Goal: Task Accomplishment & Management: Manage account settings

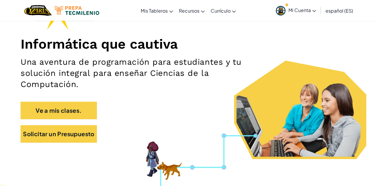
scroll to position [60, 0]
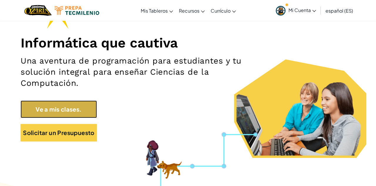
click at [67, 111] on link "Ve a mis clases." at bounding box center [59, 110] width 76 height 18
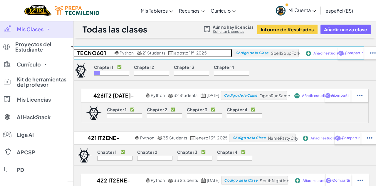
click at [92, 52] on h2 "TECNO601" at bounding box center [90, 53] width 45 height 9
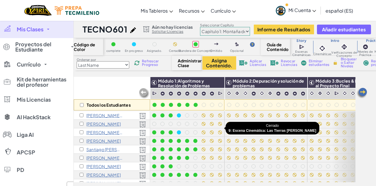
scroll to position [41, 0]
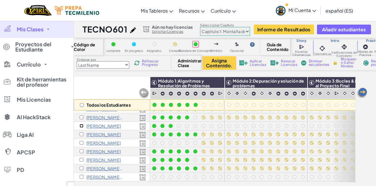
click at [81, 125] on input "checkbox" at bounding box center [82, 126] width 4 height 4
checkbox input "true"
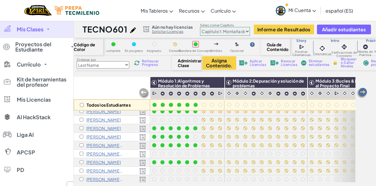
scroll to position [81, 0]
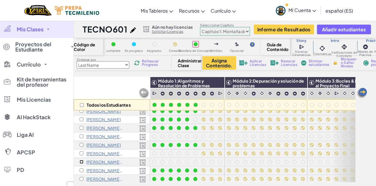
click at [81, 161] on input "checkbox" at bounding box center [82, 162] width 4 height 4
checkbox input "true"
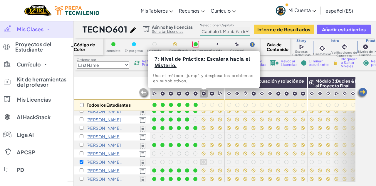
click at [204, 95] on img at bounding box center [203, 93] width 5 height 5
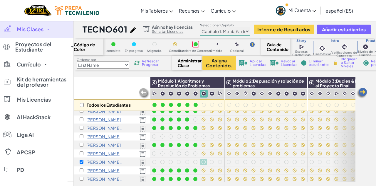
click at [350, 64] on span "Bloquear o Saltar Niveles" at bounding box center [349, 63] width 17 height 11
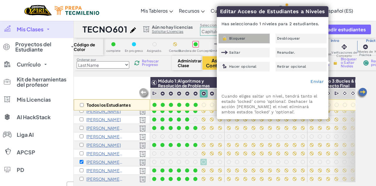
click at [232, 43] on div "Bloquear" at bounding box center [243, 39] width 51 height 10
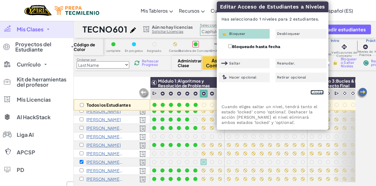
click at [316, 91] on link "Enviar" at bounding box center [316, 92] width 13 height 5
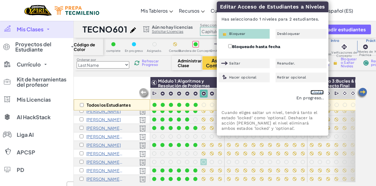
checkbox input "false"
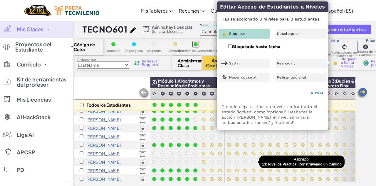
click at [251, 161] on div at bounding box center [253, 162] width 6 height 6
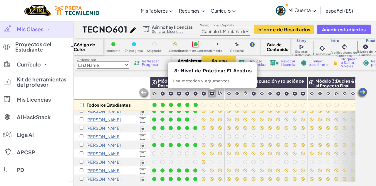
click at [211, 92] on img at bounding box center [211, 93] width 5 height 5
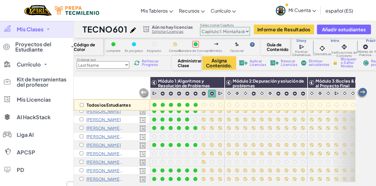
click at [51, 31] on link "Mis Clases" at bounding box center [36, 30] width 73 height 18
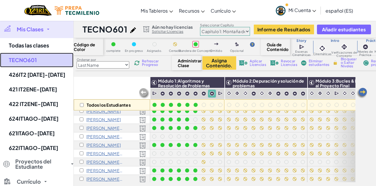
click at [21, 62] on link "TECNO601" at bounding box center [36, 60] width 73 height 15
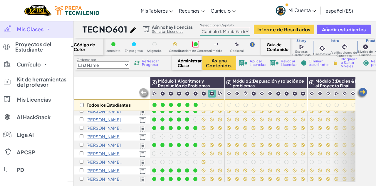
click at [21, 62] on span "Currículo" at bounding box center [29, 64] width 24 height 5
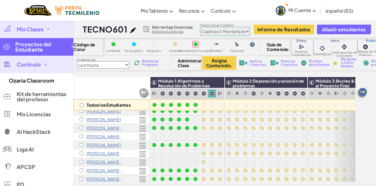
click at [23, 52] on span "Proyectos del Estudiante" at bounding box center [41, 47] width 52 height 11
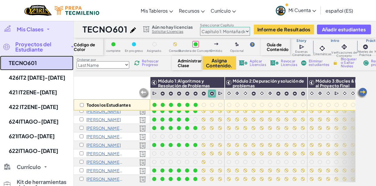
click at [21, 62] on link "TECNO601" at bounding box center [36, 63] width 73 height 15
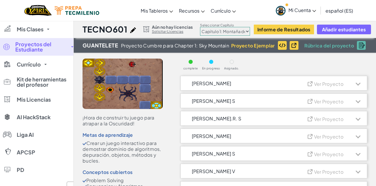
click at [21, 62] on span "Currículo" at bounding box center [29, 64] width 24 height 5
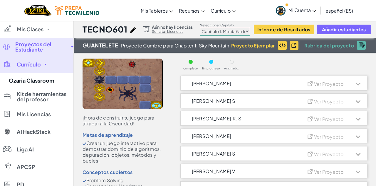
click at [26, 46] on span "Proyectos del Estudiante" at bounding box center [41, 47] width 52 height 11
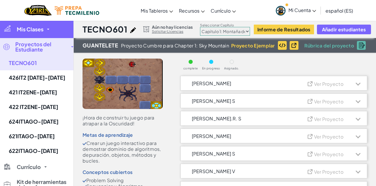
click at [33, 22] on link "Mis Clases" at bounding box center [36, 30] width 73 height 18
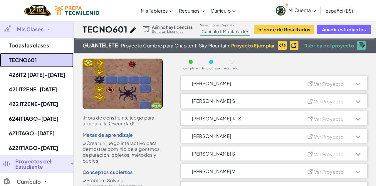
click at [30, 57] on link "TECNO601" at bounding box center [36, 60] width 73 height 15
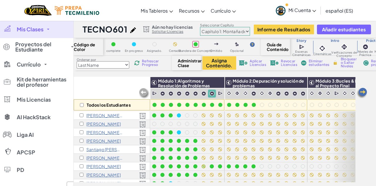
click at [35, 29] on span "Mis Clases" at bounding box center [30, 29] width 27 height 5
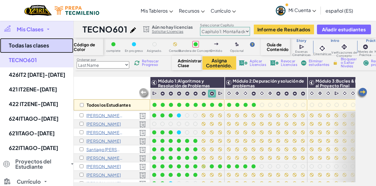
click at [34, 46] on link "Todas las clases" at bounding box center [36, 45] width 73 height 15
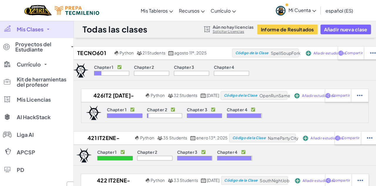
click at [36, 31] on span "Mis Clases" at bounding box center [30, 29] width 27 height 5
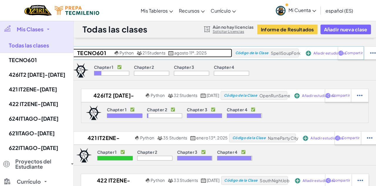
click at [95, 50] on h2 "TECNO601" at bounding box center [90, 53] width 45 height 9
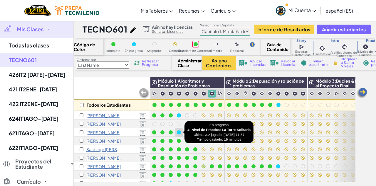
click at [178, 131] on div at bounding box center [179, 133] width 4 height 4
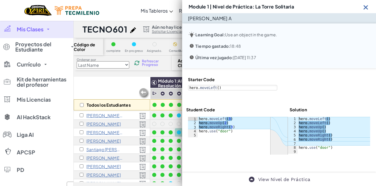
click at [366, 6] on img at bounding box center [365, 7] width 7 height 7
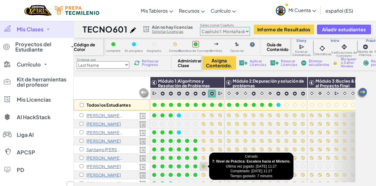
click at [206, 165] on div at bounding box center [203, 167] width 6 height 6
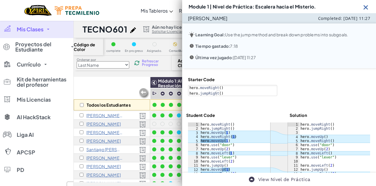
click at [367, 9] on img at bounding box center [365, 7] width 7 height 7
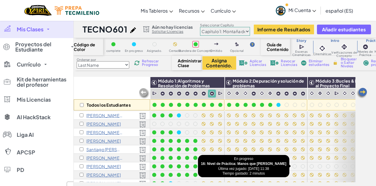
click at [277, 164] on div at bounding box center [278, 167] width 6 height 6
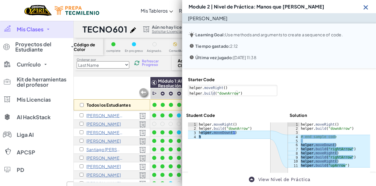
click at [364, 9] on img at bounding box center [365, 7] width 7 height 7
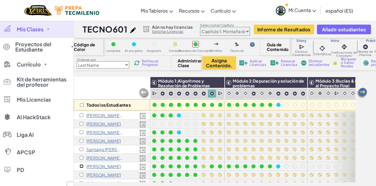
click at [82, 166] on input "checkbox" at bounding box center [82, 167] width 4 height 4
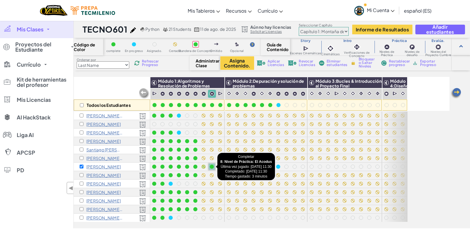
click at [213, 169] on div at bounding box center [211, 167] width 6 height 6
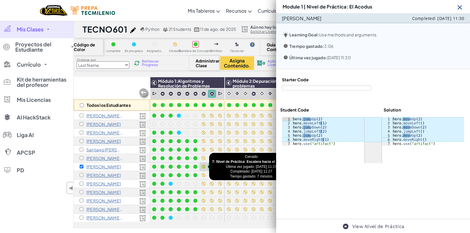
click at [202, 168] on div at bounding box center [203, 167] width 6 height 6
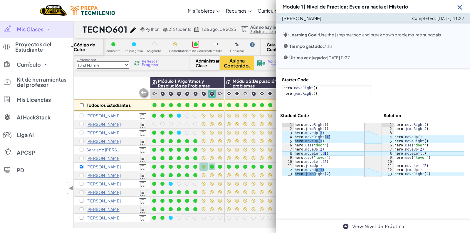
click at [375, 7] on img at bounding box center [459, 7] width 7 height 7
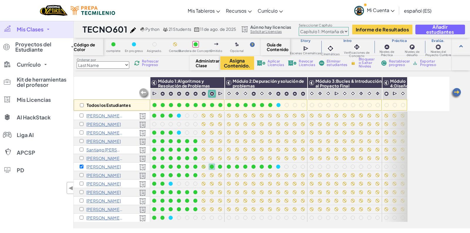
click at [375, 65] on span "Restablecer progreso" at bounding box center [399, 63] width 21 height 7
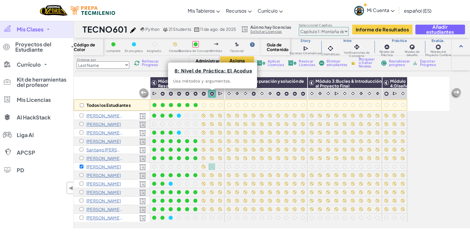
click at [212, 94] on img at bounding box center [211, 93] width 5 height 5
click at [213, 94] on img at bounding box center [211, 93] width 5 height 5
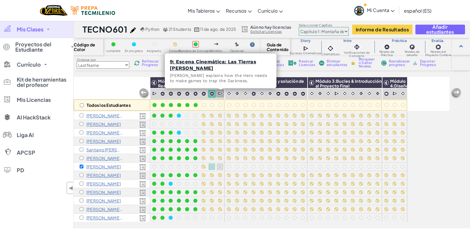
click at [223, 94] on img at bounding box center [221, 94] width 6 height 6
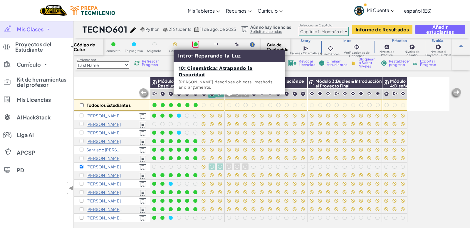
click at [228, 92] on img at bounding box center [229, 94] width 6 height 6
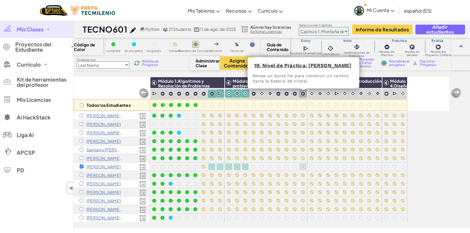
click at [303, 92] on img at bounding box center [302, 93] width 5 height 5
click at [294, 93] on img at bounding box center [294, 93] width 5 height 5
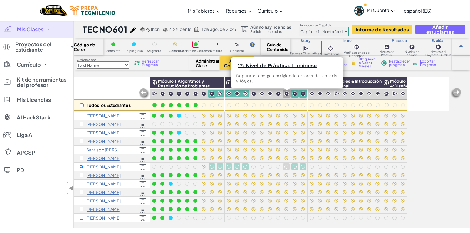
click at [286, 94] on img at bounding box center [286, 93] width 5 height 5
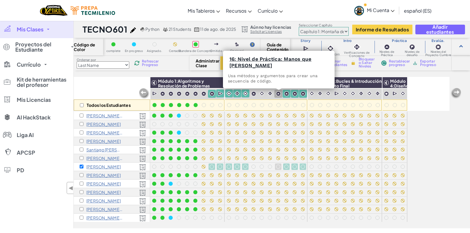
click at [276, 93] on div at bounding box center [278, 94] width 8 height 8
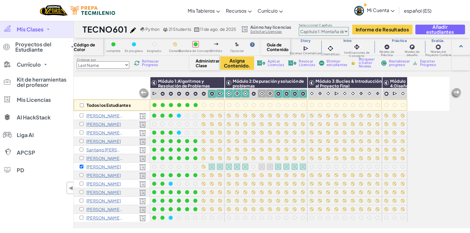
click at [269, 94] on img at bounding box center [270, 94] width 6 height 6
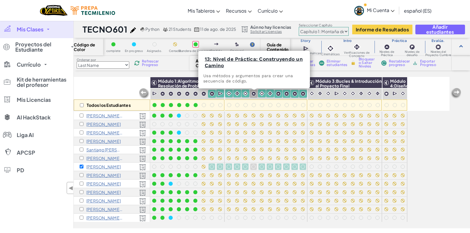
click at [252, 92] on img at bounding box center [253, 93] width 5 height 5
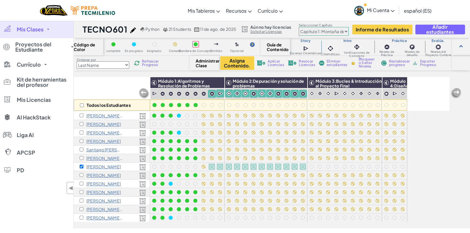
click at [368, 63] on span "Bloquear o Saltar Niveles" at bounding box center [366, 63] width 17 height 11
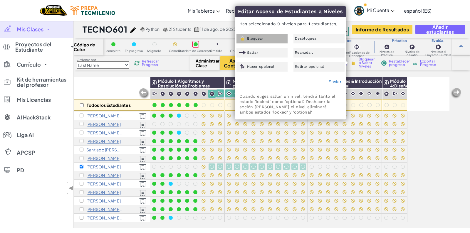
click at [253, 37] on span "Bloquear" at bounding box center [255, 39] width 16 height 4
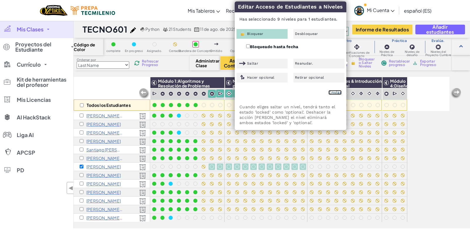
click at [332, 92] on link "Enviar" at bounding box center [334, 92] width 13 height 5
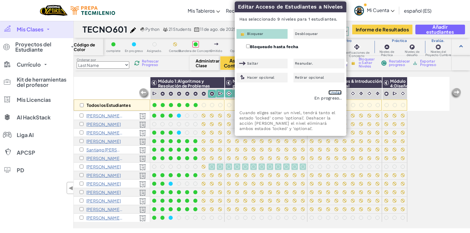
checkbox input "false"
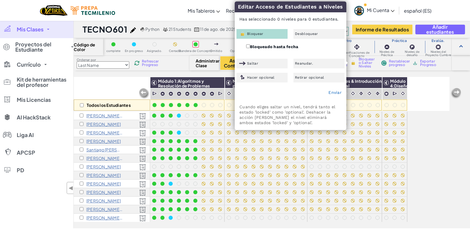
click at [354, 16] on link "Mi Cuenta" at bounding box center [374, 10] width 46 height 18
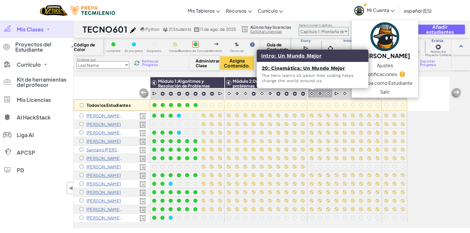
click at [311, 94] on img at bounding box center [312, 94] width 6 height 6
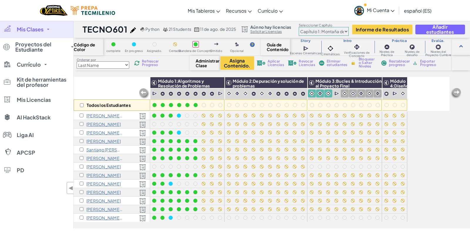
click at [365, 91] on div at bounding box center [361, 94] width 8 height 8
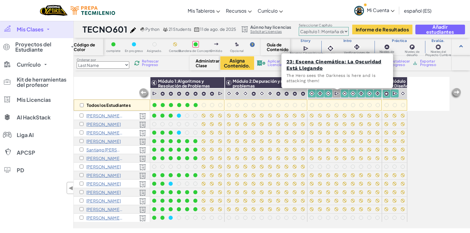
click at [338, 92] on img at bounding box center [337, 94] width 6 height 6
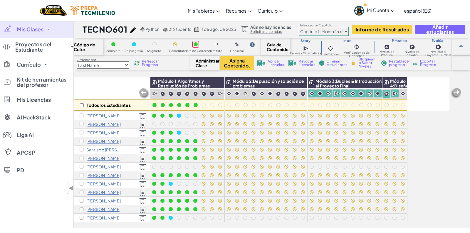
click at [370, 64] on span "Bloquear o Saltar Niveles" at bounding box center [366, 63] width 17 height 11
checkbox input "true"
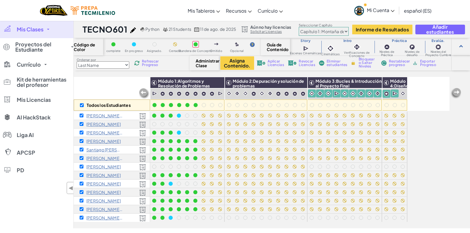
checkbox input "true"
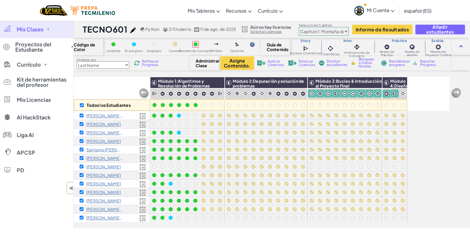
checkbox input "true"
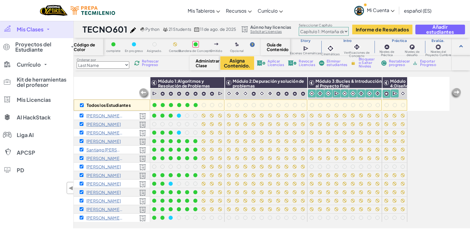
checkbox input "true"
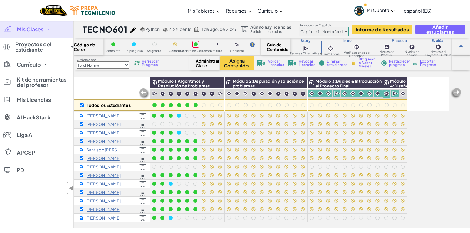
checkbox input "true"
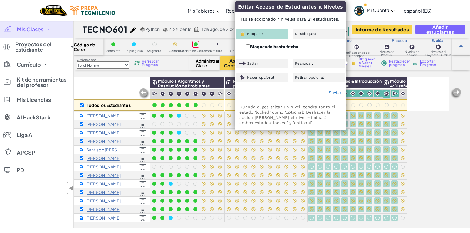
click at [90, 85] on div "Todos los Estudiantes" at bounding box center [112, 94] width 76 height 34
checkbox input "false"
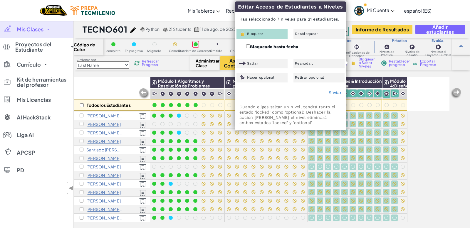
checkbox input "false"
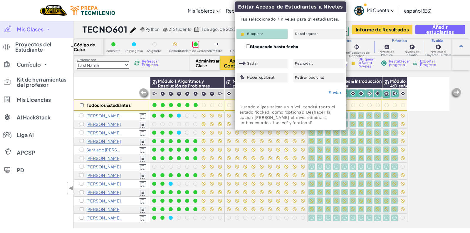
checkbox input "false"
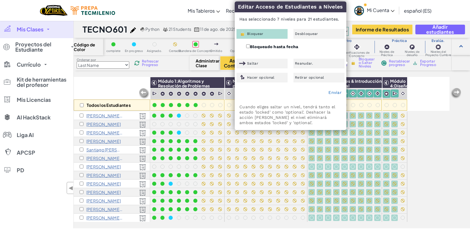
checkbox input "false"
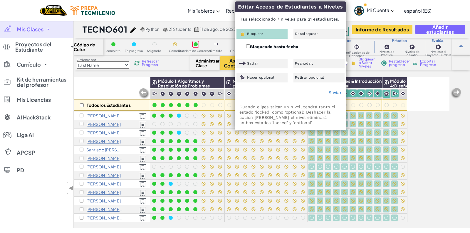
checkbox input "false"
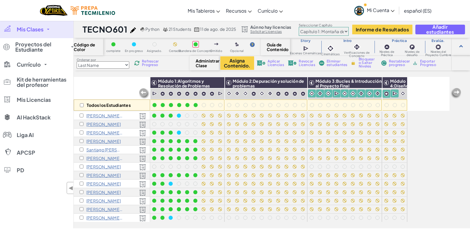
click at [83, 164] on div "[PERSON_NAME]" at bounding box center [100, 166] width 41 height 5
click at [82, 166] on input "checkbox" at bounding box center [82, 167] width 4 height 4
click at [364, 64] on span "Bloquear o Saltar Niveles" at bounding box center [366, 63] width 17 height 11
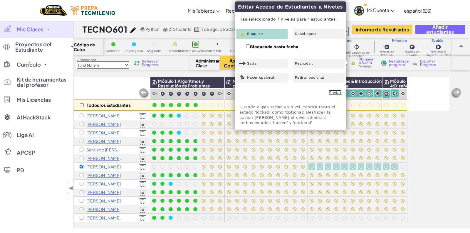
click at [333, 92] on link "Enviar" at bounding box center [334, 92] width 13 height 5
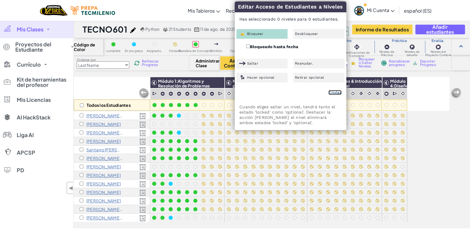
checkbox input "false"
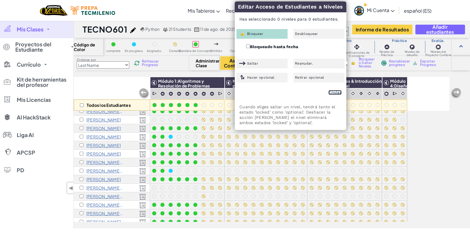
scroll to position [68, 0]
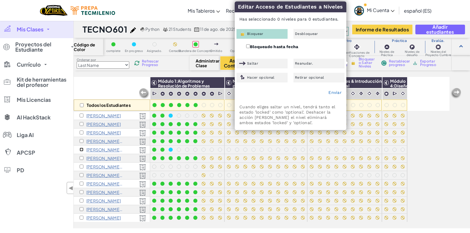
click at [82, 151] on input "checkbox" at bounding box center [82, 150] width 4 height 4
checkbox input "true"
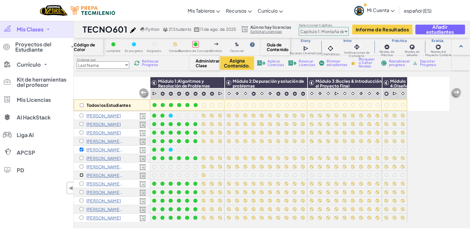
click at [82, 176] on input "checkbox" at bounding box center [82, 175] width 4 height 4
checkbox input "true"
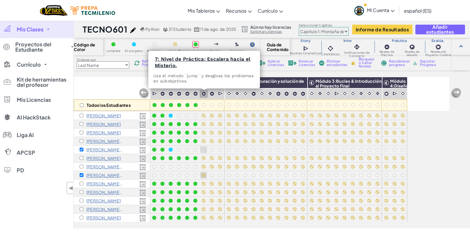
click at [203, 95] on img at bounding box center [203, 93] width 5 height 5
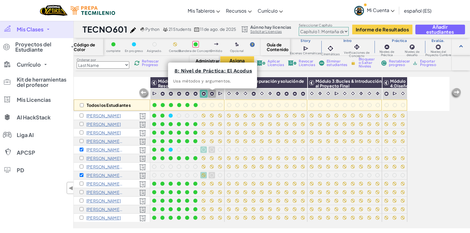
click at [212, 92] on img at bounding box center [211, 93] width 5 height 5
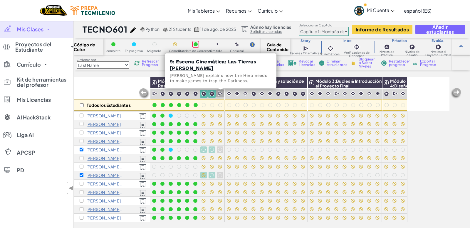
click at [218, 97] on div at bounding box center [220, 94] width 8 height 8
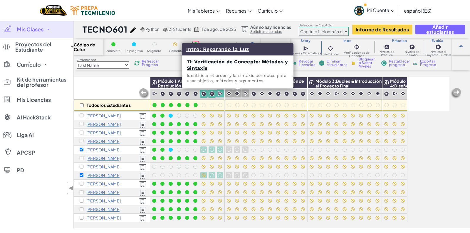
click at [240, 93] on div at bounding box center [237, 94] width 8 height 8
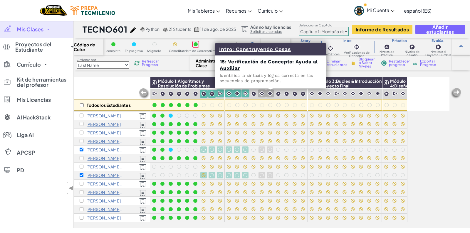
click at [271, 94] on img at bounding box center [270, 94] width 6 height 6
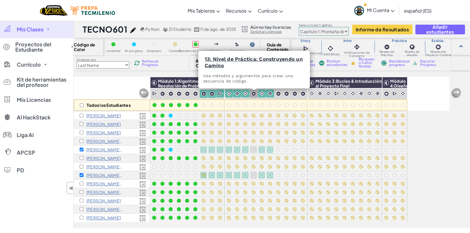
click at [253, 94] on img at bounding box center [253, 93] width 5 height 5
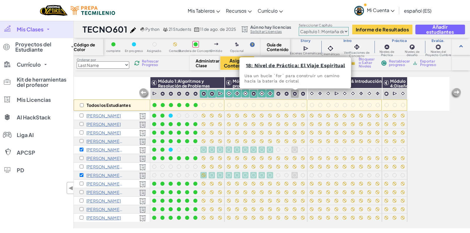
click at [298, 96] on div at bounding box center [295, 94] width 8 height 8
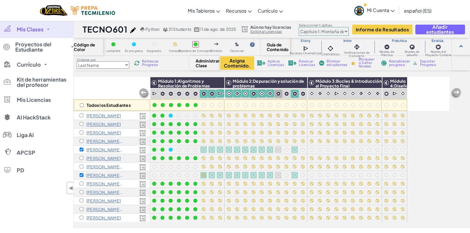
click at [279, 95] on img at bounding box center [278, 93] width 5 height 5
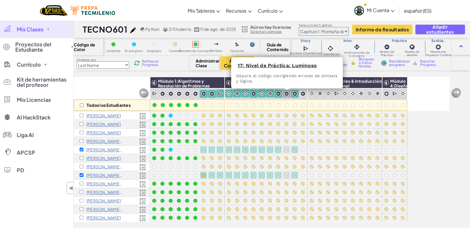
click at [286, 94] on img at bounding box center [286, 93] width 5 height 5
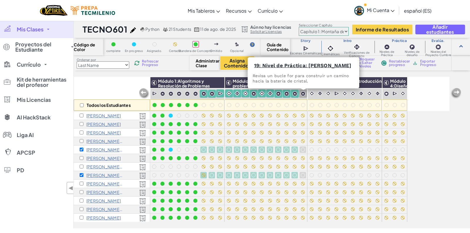
click at [304, 95] on img at bounding box center [302, 93] width 5 height 5
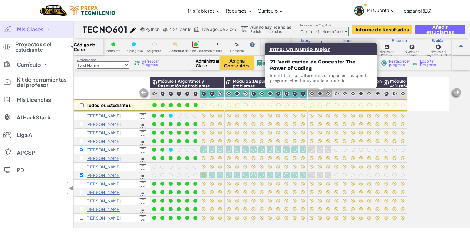
click at [324, 93] on div at bounding box center [320, 94] width 8 height 8
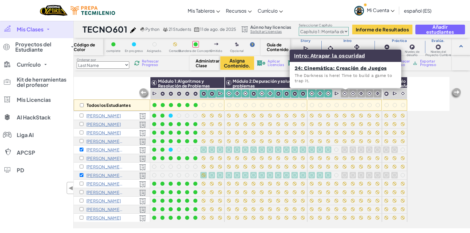
click at [347, 95] on img at bounding box center [345, 94] width 6 height 6
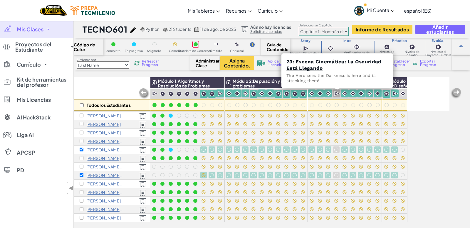
click at [340, 94] on img at bounding box center [337, 94] width 6 height 6
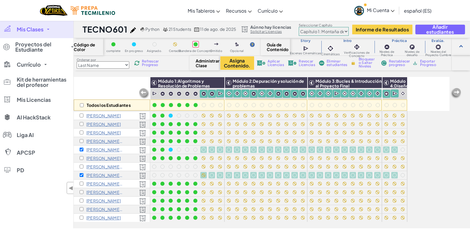
click at [363, 60] on span "Bloquear o Saltar Niveles" at bounding box center [366, 63] width 17 height 11
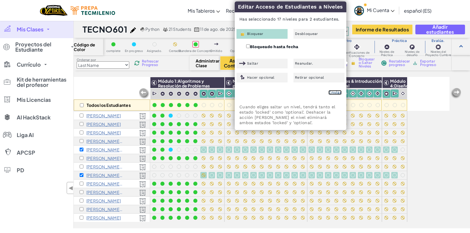
click at [337, 92] on link "Enviar" at bounding box center [334, 92] width 13 height 5
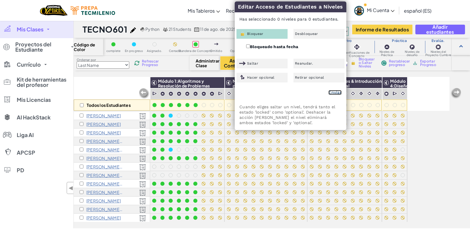
checkbox input "false"
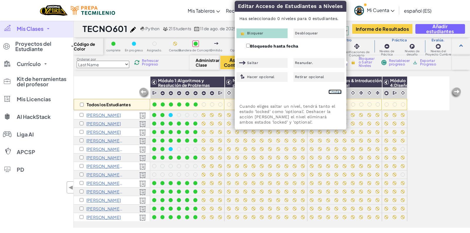
scroll to position [0, 0]
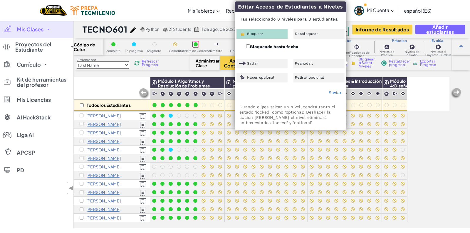
click at [21, 186] on div "Mis Clases Todas las clases TECNO601 426IT2 ENE-MAY2025 421 IT2ENE-MAY2025 422 …" at bounding box center [36, 125] width 73 height 208
